Goal: Information Seeking & Learning: Learn about a topic

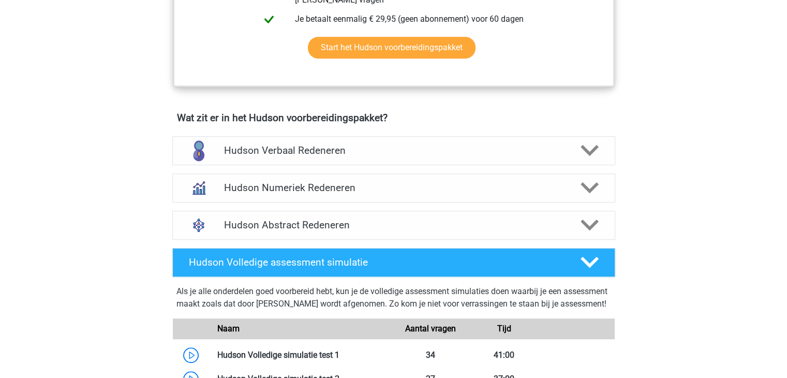
scroll to position [563, 0]
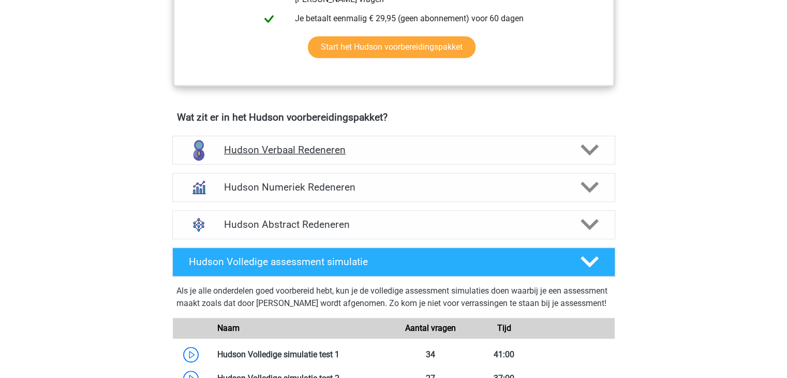
click at [381, 151] on h4 "Hudson Verbaal Redeneren" at bounding box center [393, 150] width 339 height 12
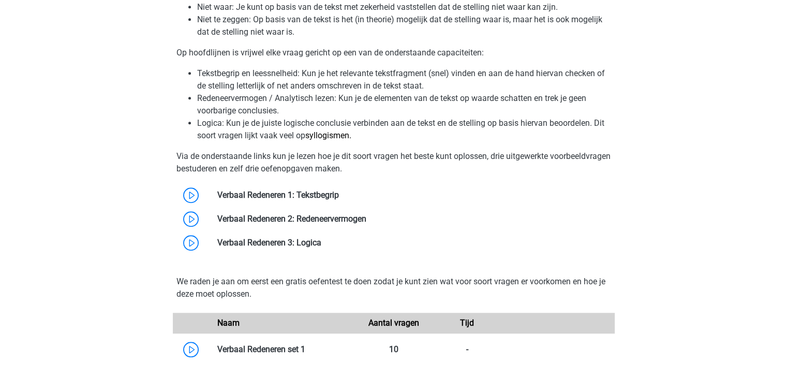
scroll to position [812, 0]
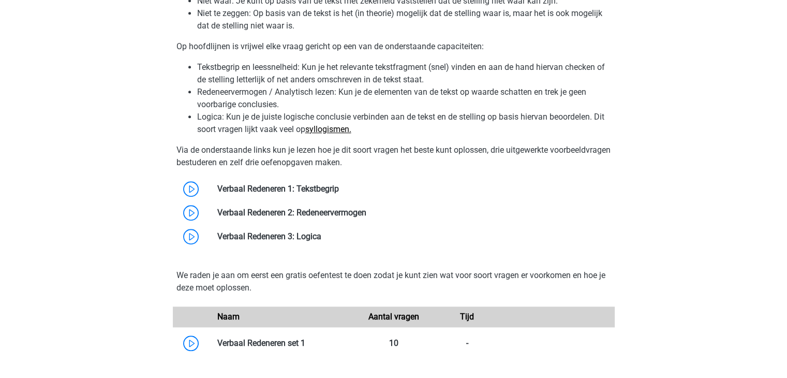
click at [334, 126] on link "syllogismen." at bounding box center [328, 129] width 46 height 10
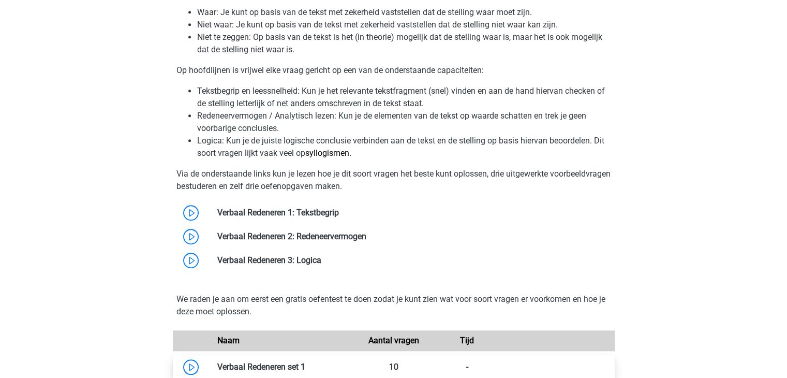
scroll to position [787, 0]
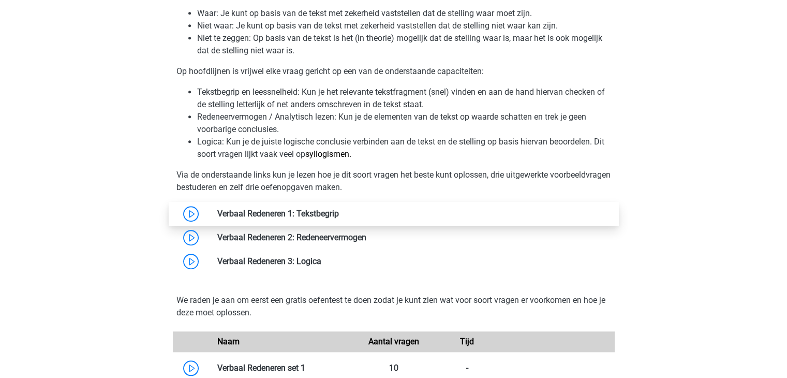
click at [339, 209] on link at bounding box center [339, 214] width 0 height 10
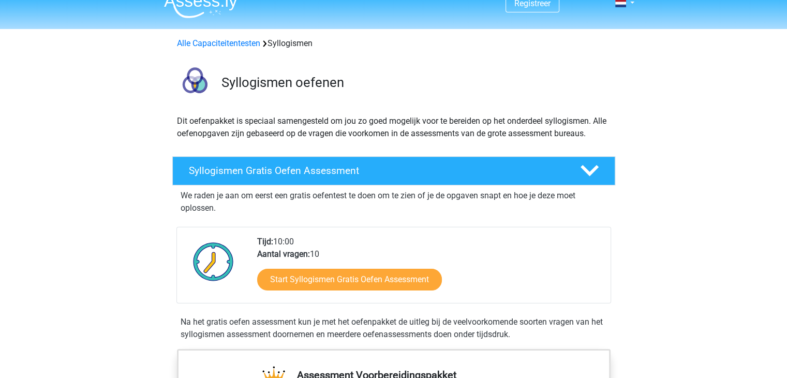
scroll to position [16, 0]
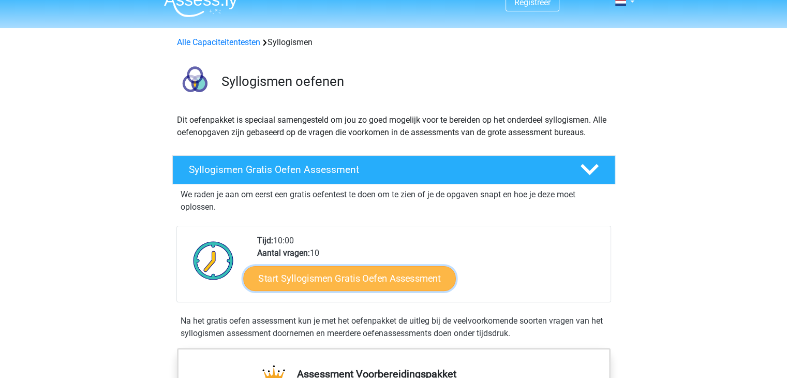
click at [405, 278] on link "Start Syllogismen Gratis Oefen Assessment" at bounding box center [349, 278] width 213 height 25
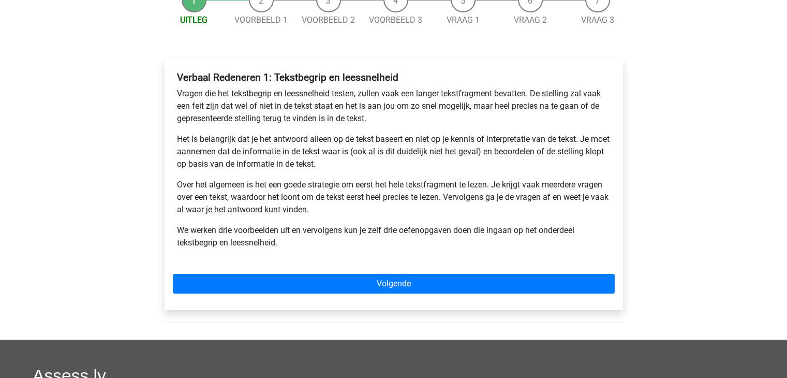
scroll to position [120, 0]
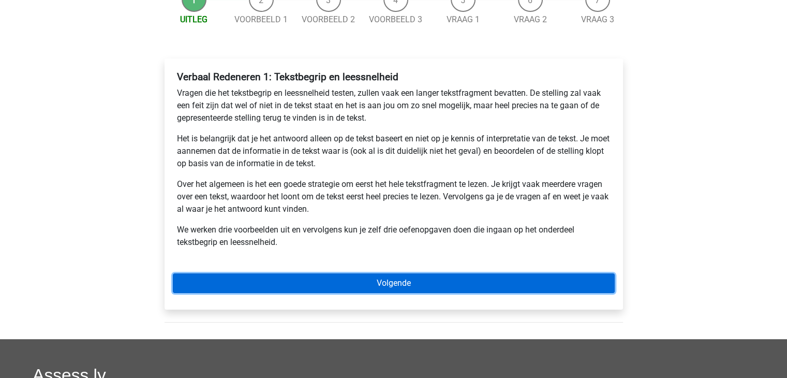
click at [369, 277] on link "Volgende" at bounding box center [394, 283] width 442 height 20
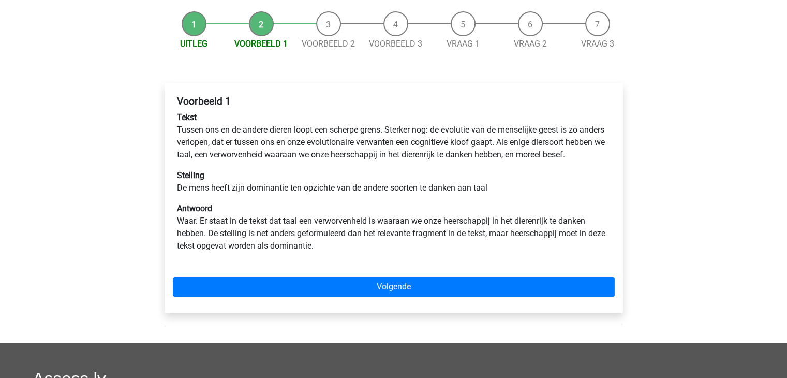
scroll to position [100, 0]
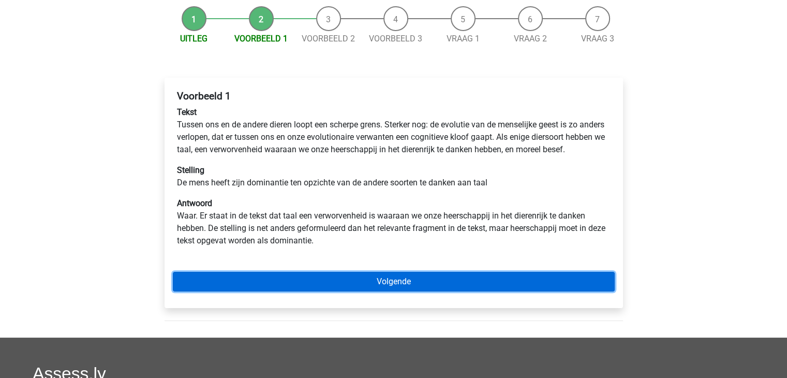
click at [369, 291] on link "Volgende" at bounding box center [394, 282] width 442 height 20
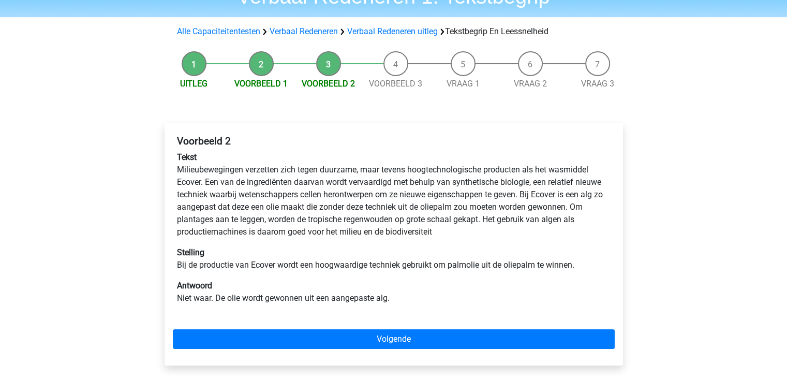
scroll to position [60, 0]
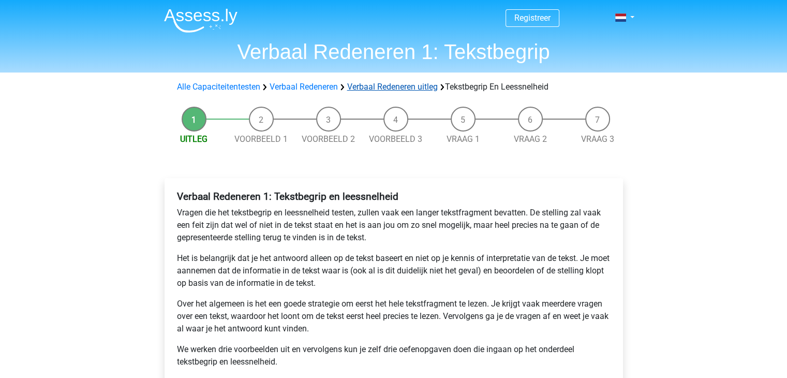
click at [406, 91] on link "Verbaal Redeneren uitleg" at bounding box center [392, 87] width 91 height 10
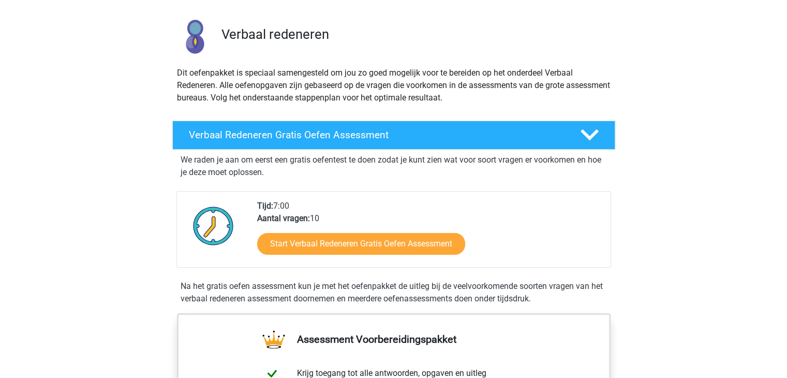
scroll to position [62, 0]
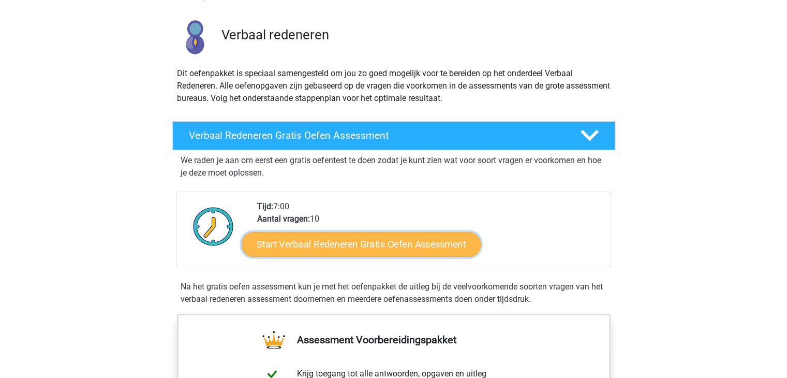
click at [352, 242] on link "Start Verbaal Redeneren Gratis Oefen Assessment" at bounding box center [361, 244] width 239 height 25
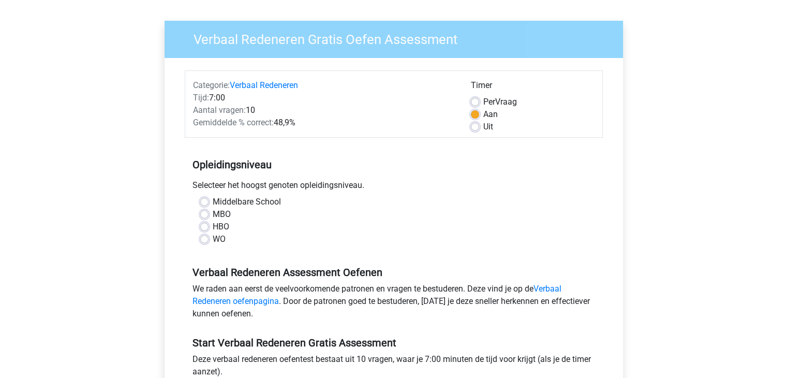
scroll to position [82, 0]
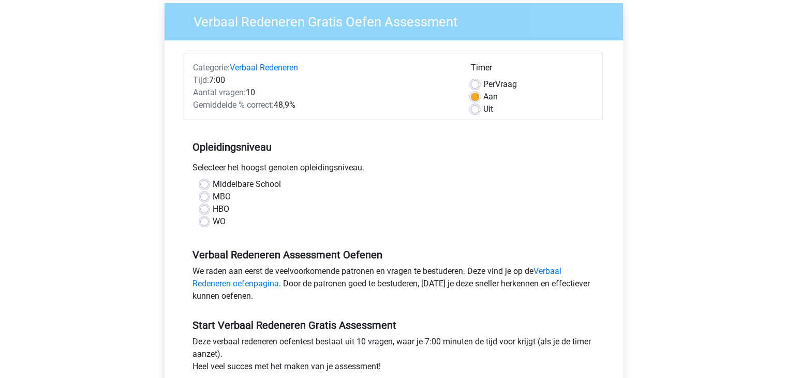
click at [213, 206] on label "HBO" at bounding box center [221, 209] width 17 height 12
click at [207, 206] on input "HBO" at bounding box center [204, 208] width 8 height 10
radio input "true"
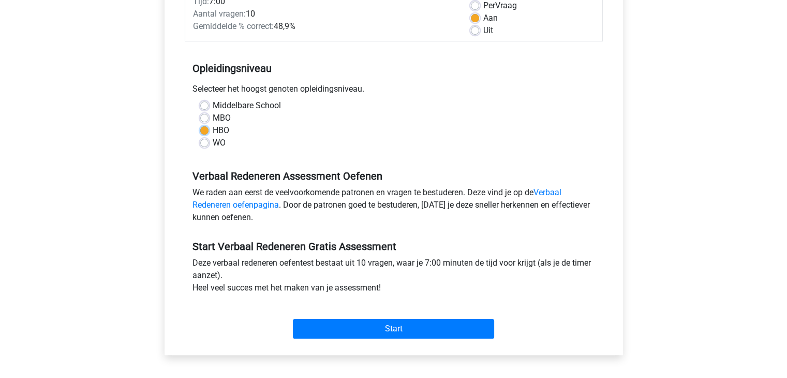
scroll to position [159, 0]
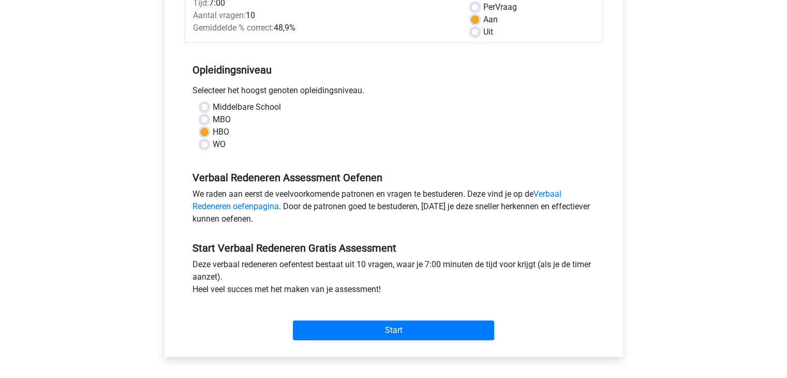
drag, startPoint x: 713, startPoint y: 85, endPoint x: 693, endPoint y: 80, distance: 20.2
click at [713, 85] on div "Registreer Nederlands English" at bounding box center [393, 250] width 787 height 818
click at [211, 145] on div "WO" at bounding box center [393, 144] width 387 height 12
click at [199, 143] on div "Middelbare School MBO HBO WO" at bounding box center [394, 126] width 403 height 50
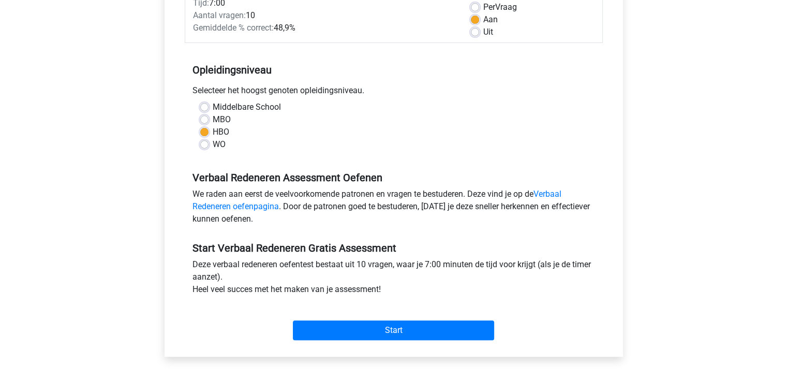
click at [213, 145] on label "WO" at bounding box center [219, 144] width 13 height 12
click at [205, 145] on input "WO" at bounding box center [204, 143] width 8 height 10
radio input "true"
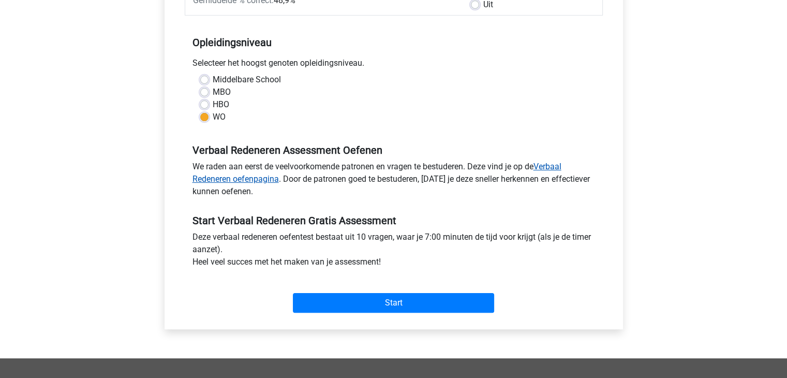
click at [556, 170] on link "Verbaal Redeneren oefenpagina" at bounding box center [377, 172] width 369 height 22
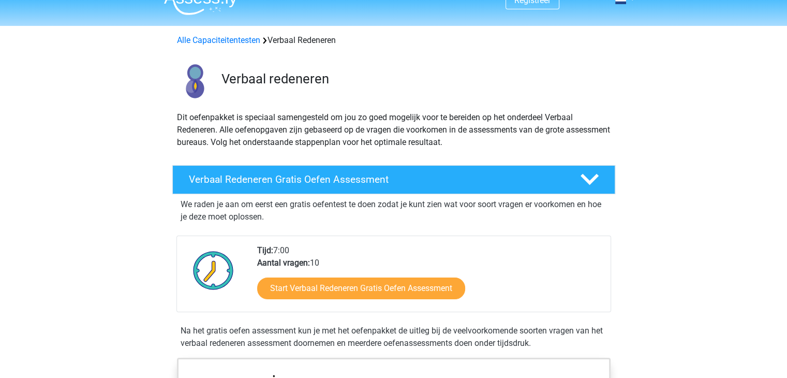
scroll to position [33, 0]
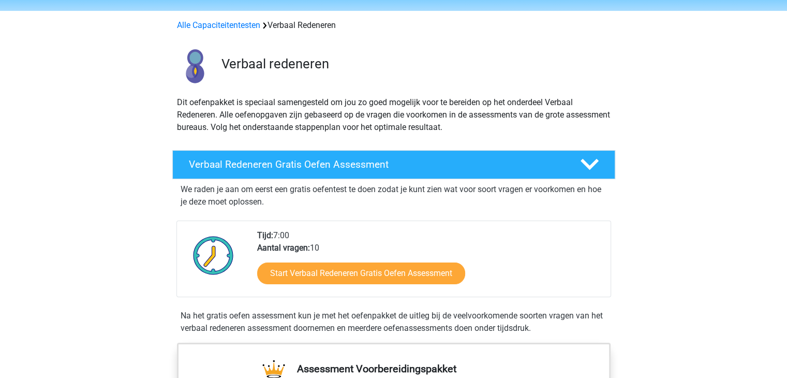
click at [556, 170] on h4 "Verbaal Redeneren Gratis Oefen Assessment" at bounding box center [376, 164] width 375 height 12
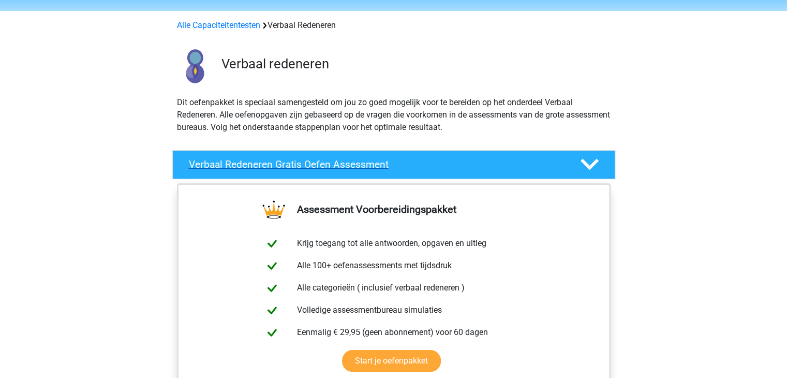
click at [597, 164] on icon at bounding box center [590, 164] width 18 height 18
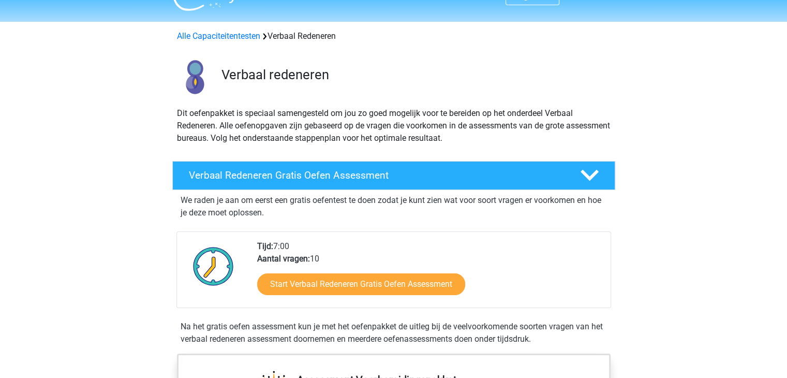
scroll to position [0, 0]
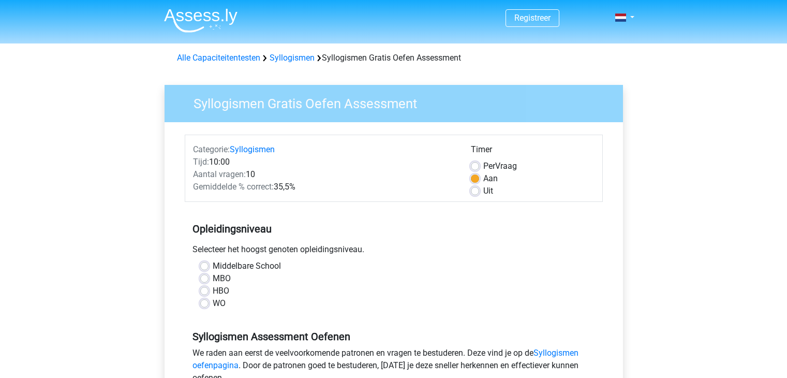
scroll to position [130, 0]
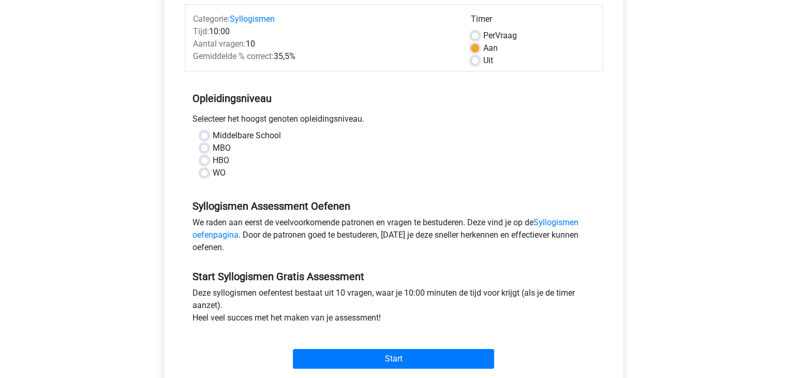
click at [215, 169] on label "WO" at bounding box center [219, 173] width 13 height 12
click at [209, 169] on input "WO" at bounding box center [204, 172] width 8 height 10
radio input "true"
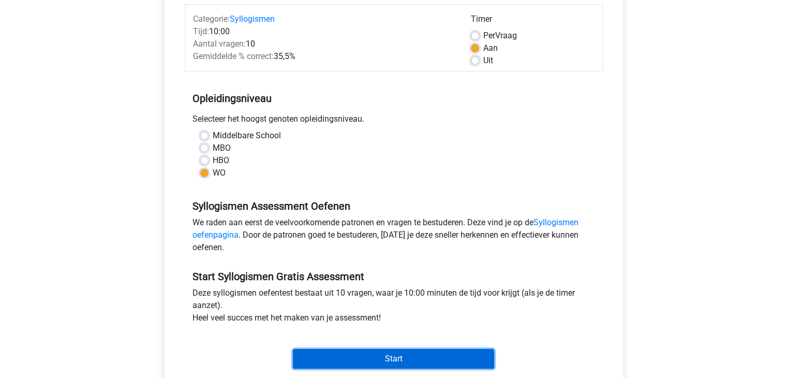
click at [356, 359] on input "Start" at bounding box center [393, 359] width 201 height 20
